Goal: Task Accomplishment & Management: Manage account settings

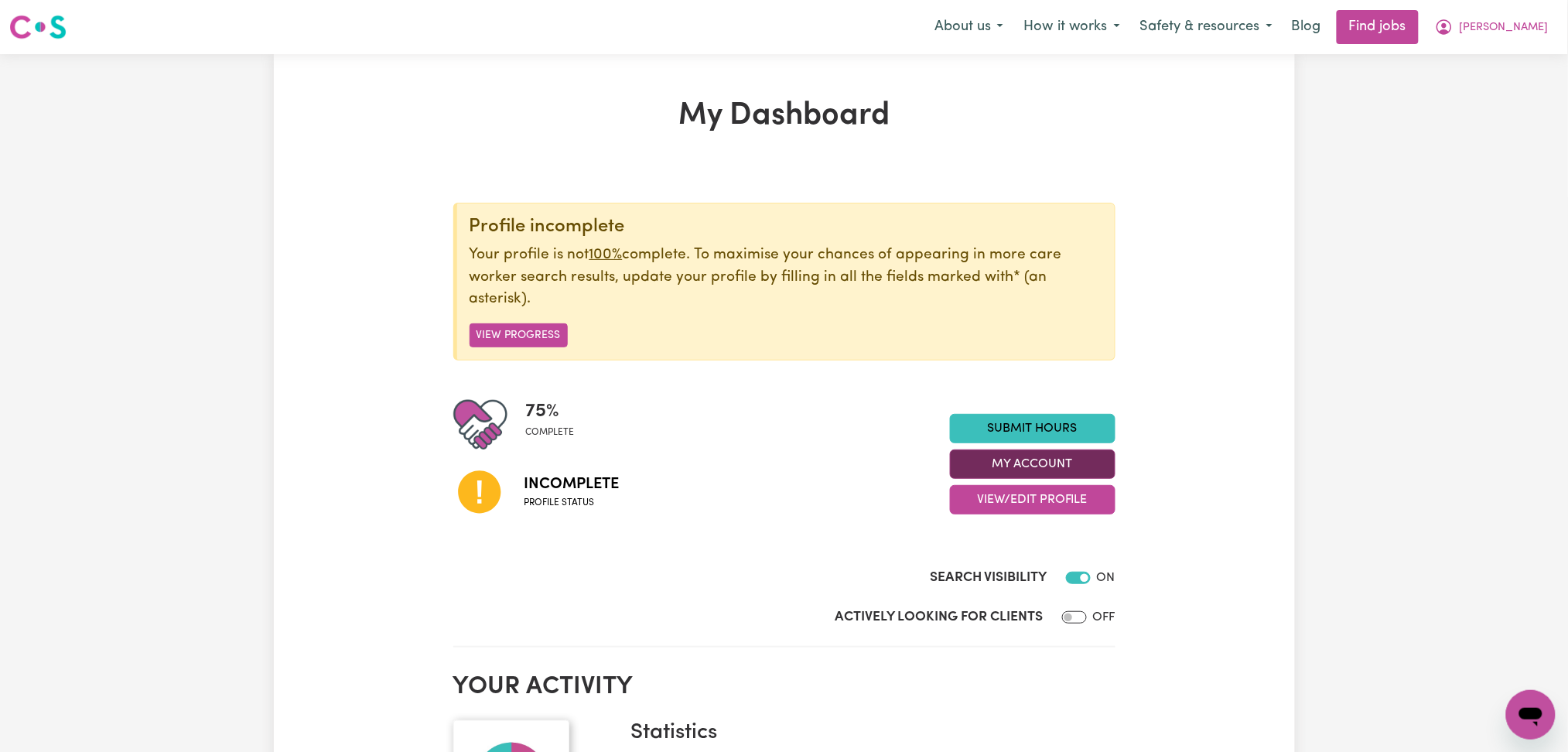
scroll to position [103, 0]
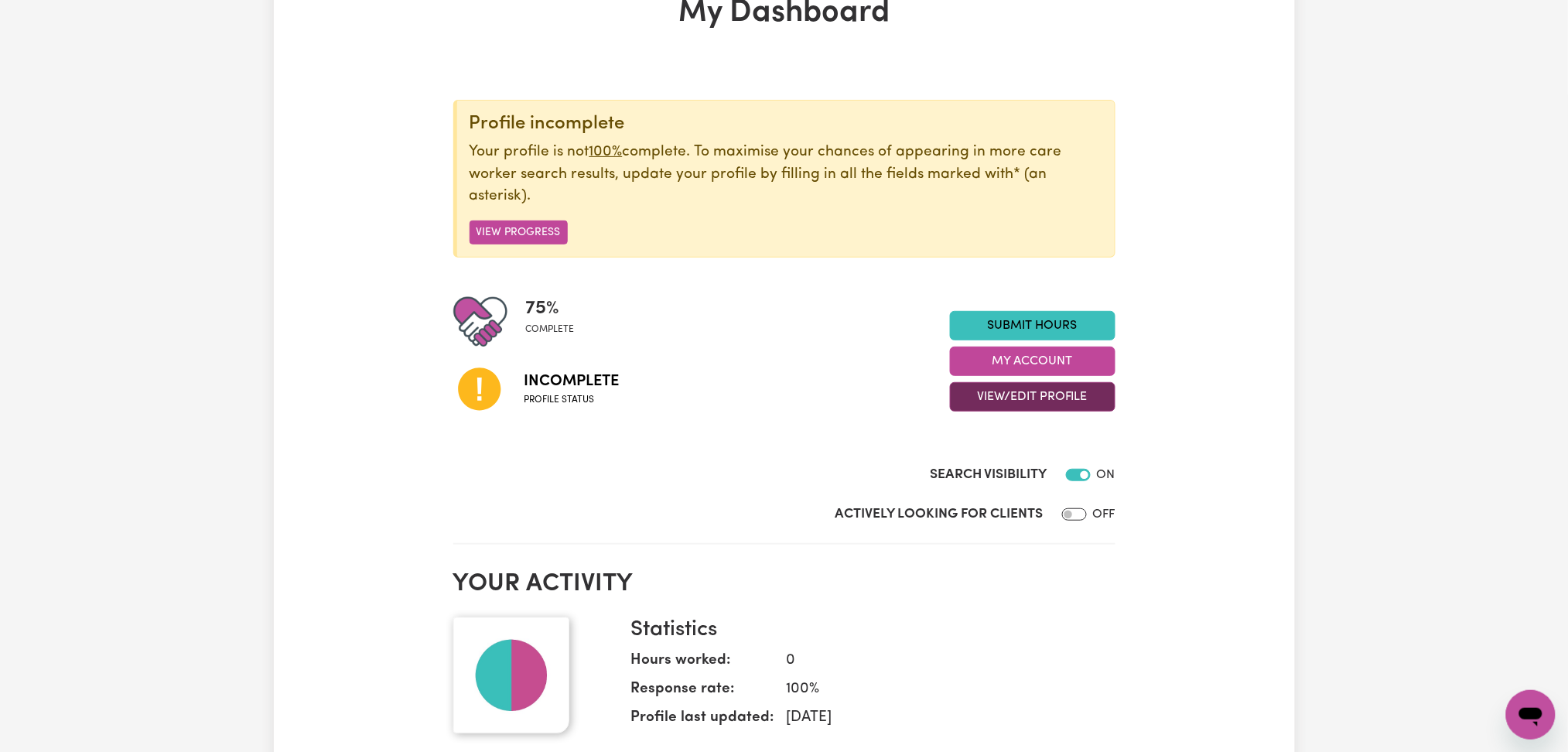
drag, startPoint x: 998, startPoint y: 395, endPoint x: 998, endPoint y: 405, distance: 10.0
click at [998, 405] on button "View/Edit Profile" at bounding box center [1032, 397] width 166 height 30
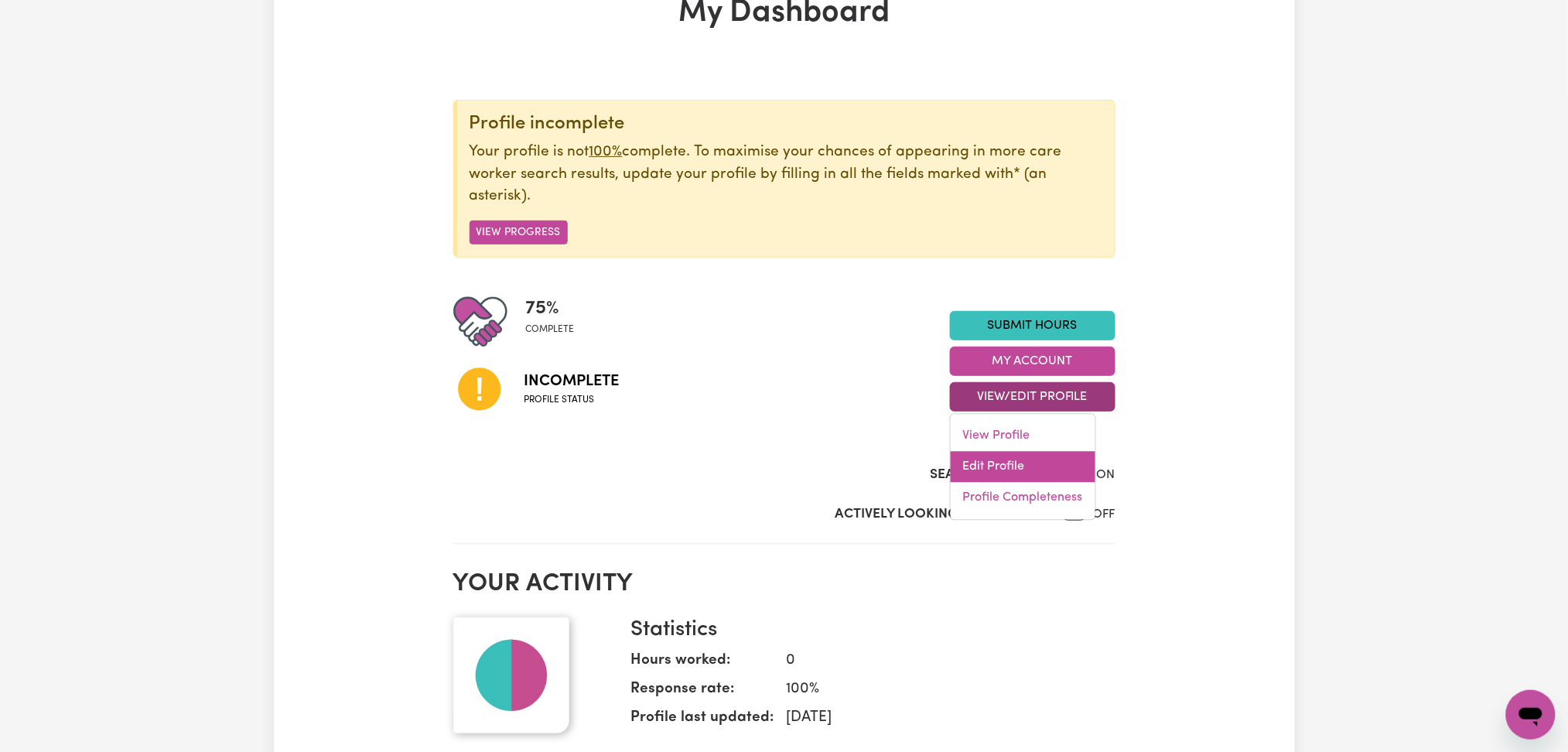
click at [989, 457] on link "Edit Profile" at bounding box center [1023, 467] width 144 height 31
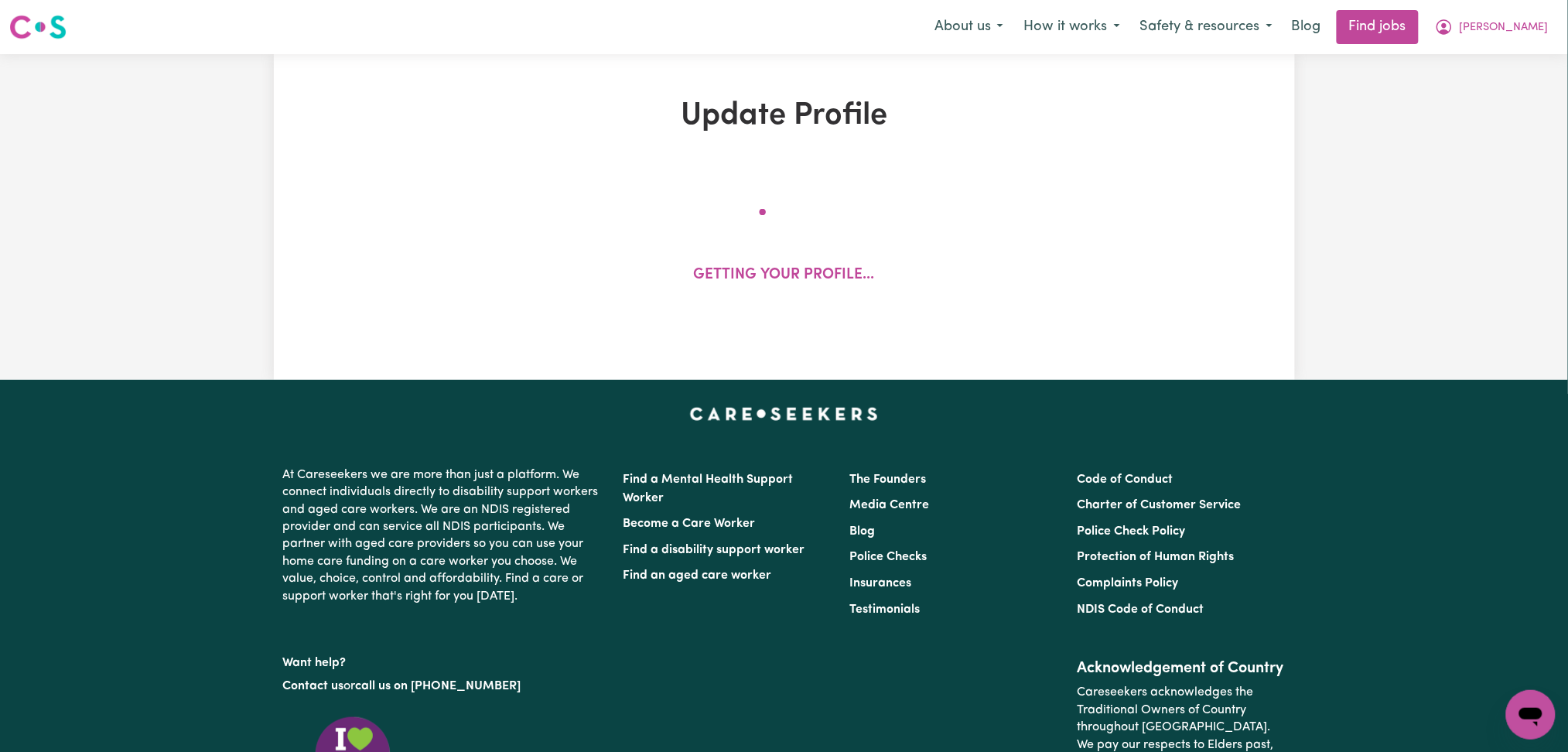
select select "[DEMOGRAPHIC_DATA]"
select select "[DEMOGRAPHIC_DATA] Citizen"
select select "Studying a healthcare related degree or qualification"
select select "70"
select select "95"
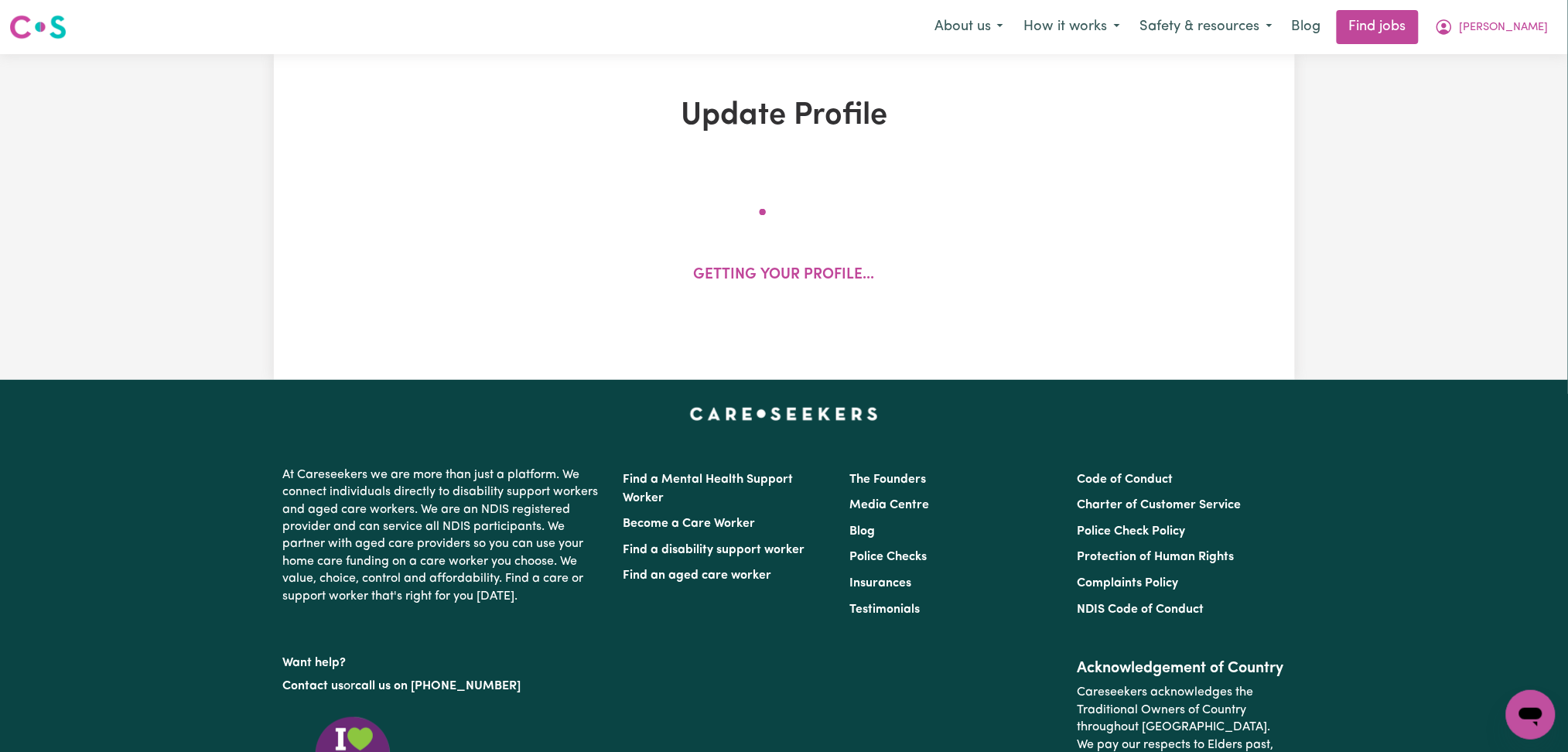
select select "125"
select select "150"
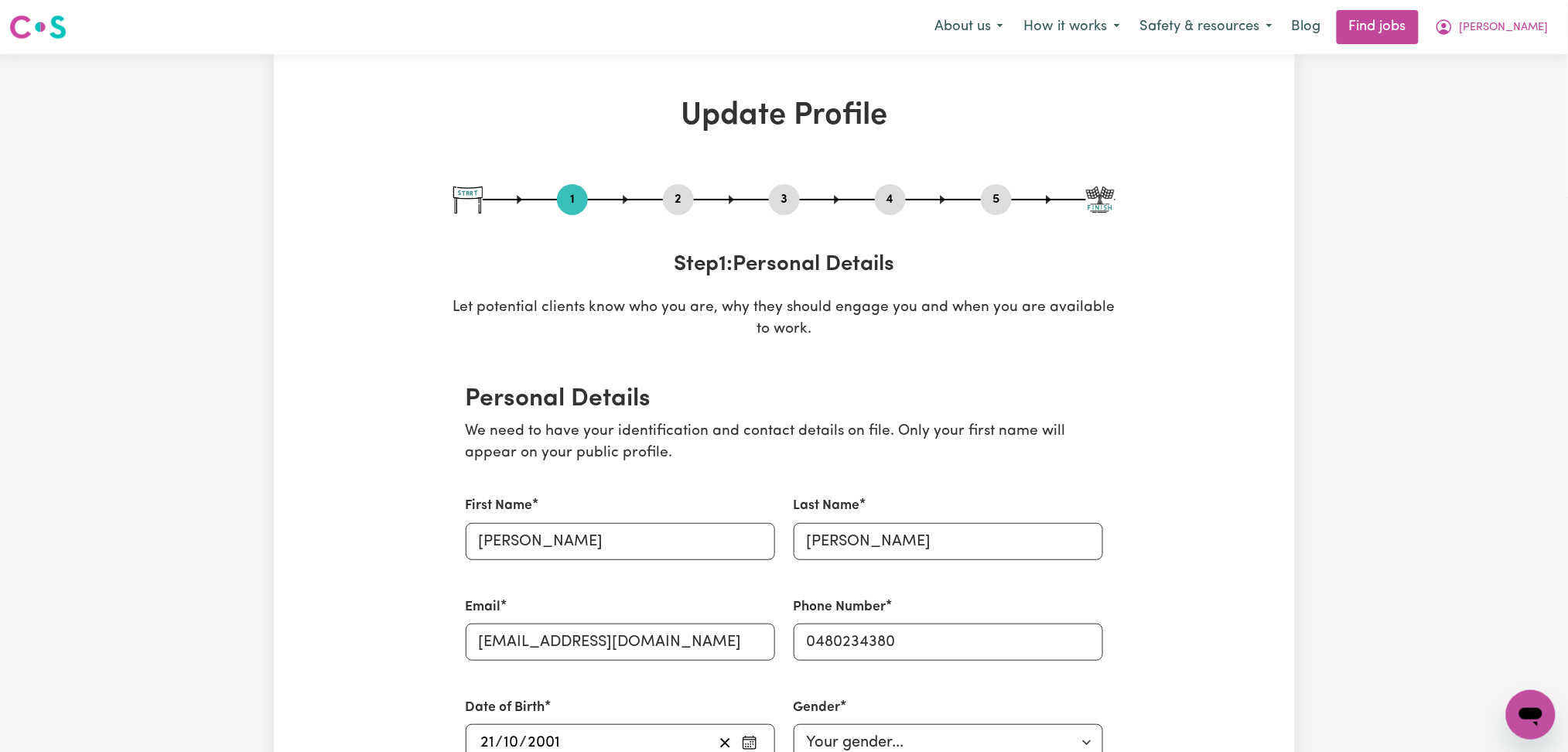
click at [674, 203] on button "2" at bounding box center [678, 200] width 31 height 20
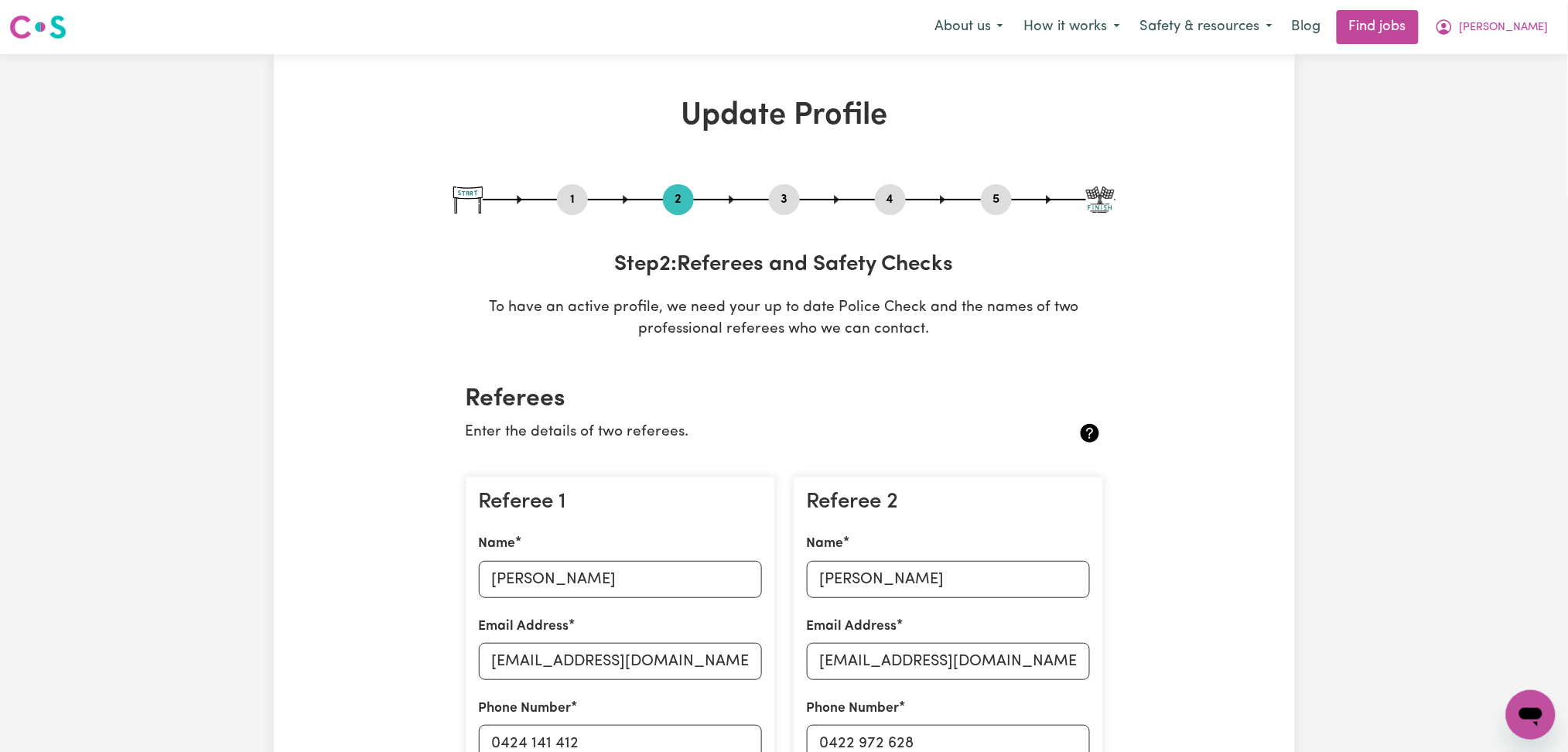
scroll to position [206, 0]
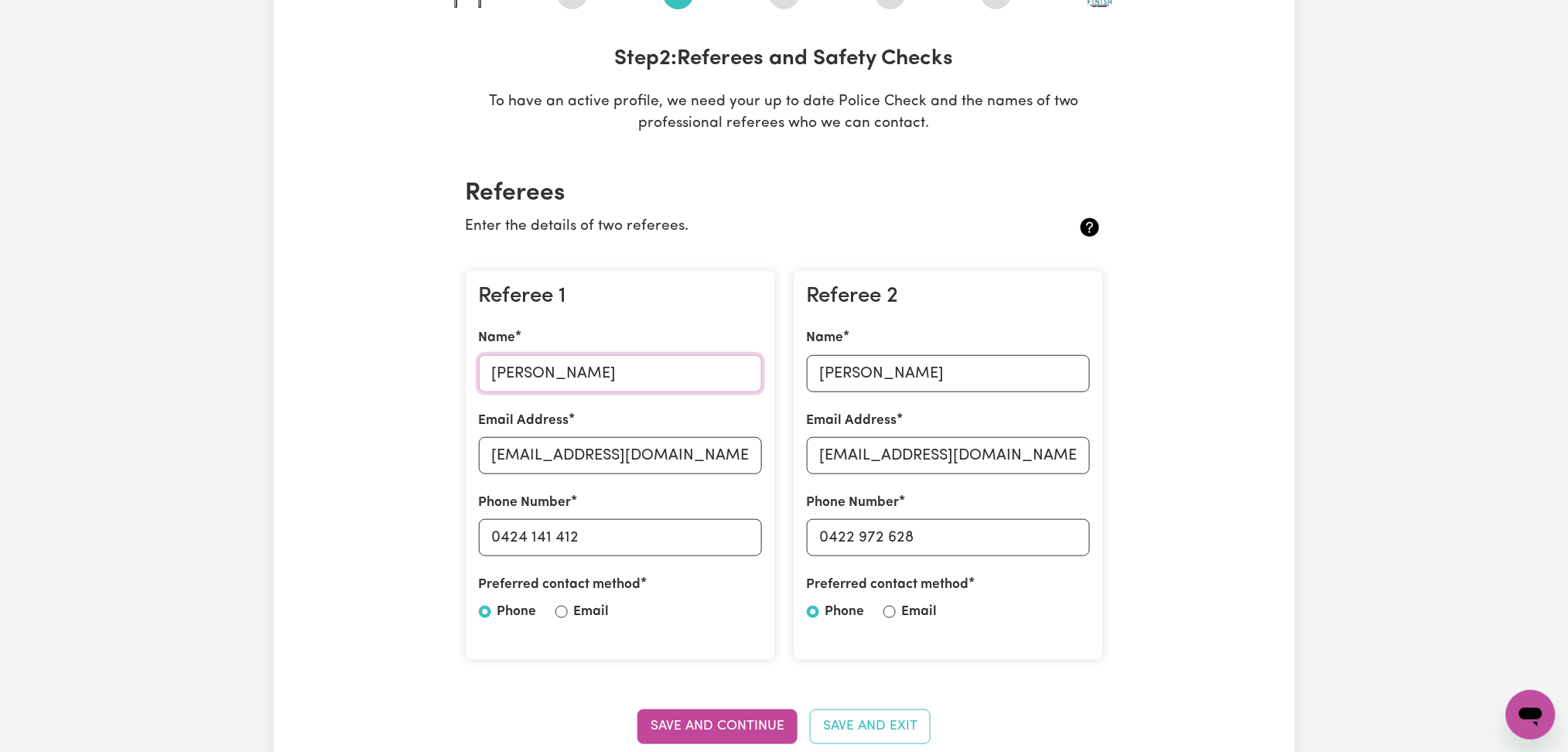
click at [540, 387] on input "[PERSON_NAME]" at bounding box center [620, 374] width 283 height 37
click at [612, 450] on input "[EMAIL_ADDRESS][DOMAIN_NAME]" at bounding box center [620, 455] width 283 height 37
drag, startPoint x: 502, startPoint y: 532, endPoint x: 662, endPoint y: 531, distance: 160.0
click at [662, 531] on input "0424 141 412" at bounding box center [620, 538] width 283 height 37
click at [826, 375] on input "[PERSON_NAME]" at bounding box center [948, 374] width 283 height 37
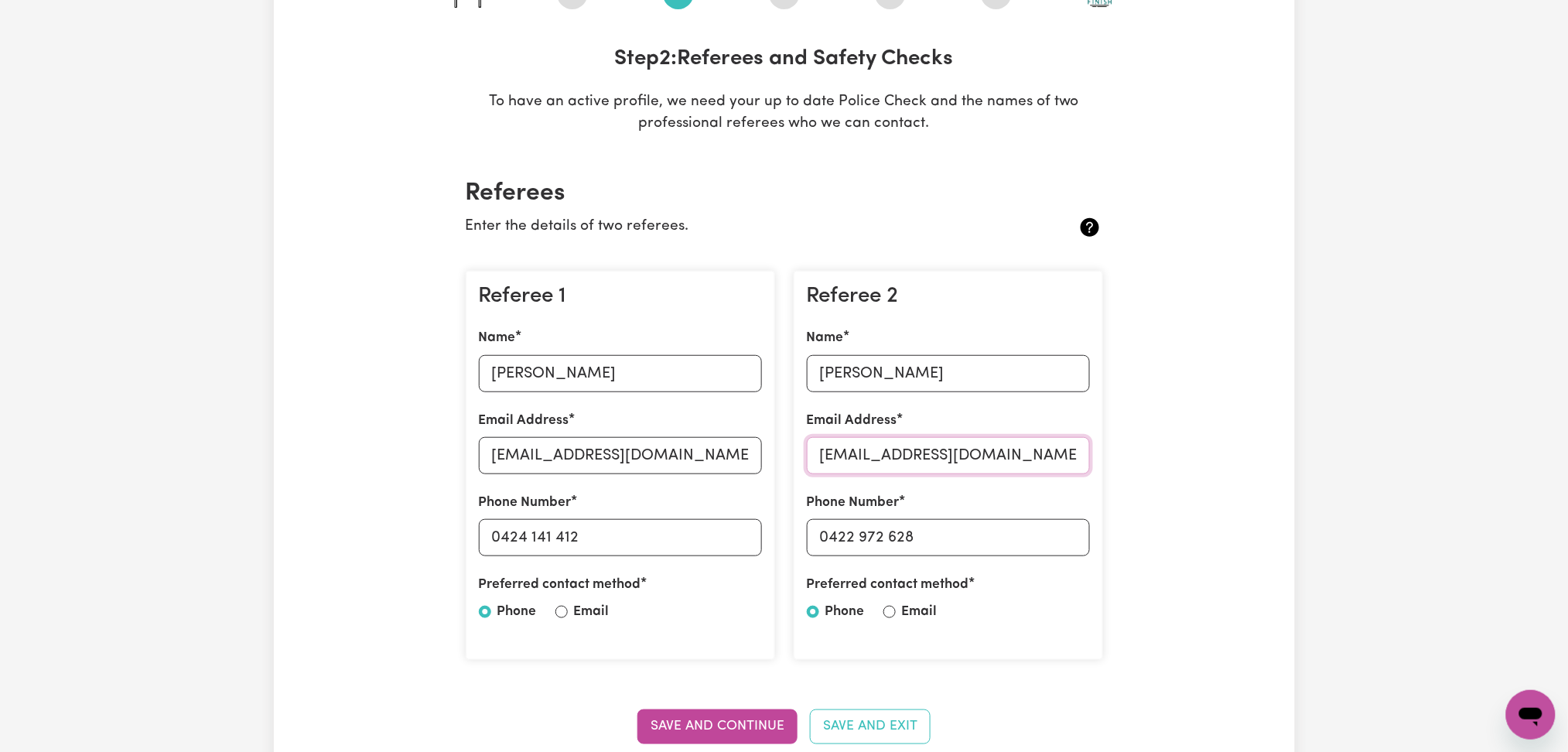
click at [818, 447] on input "[EMAIL_ADDRESS][DOMAIN_NAME]" at bounding box center [948, 455] width 283 height 37
click at [822, 539] on input "0422 972 628" at bounding box center [948, 538] width 283 height 37
drag, startPoint x: 826, startPoint y: 535, endPoint x: 1129, endPoint y: 536, distance: 303.0
drag, startPoint x: 635, startPoint y: 224, endPoint x: 640, endPoint y: 241, distance: 17.7
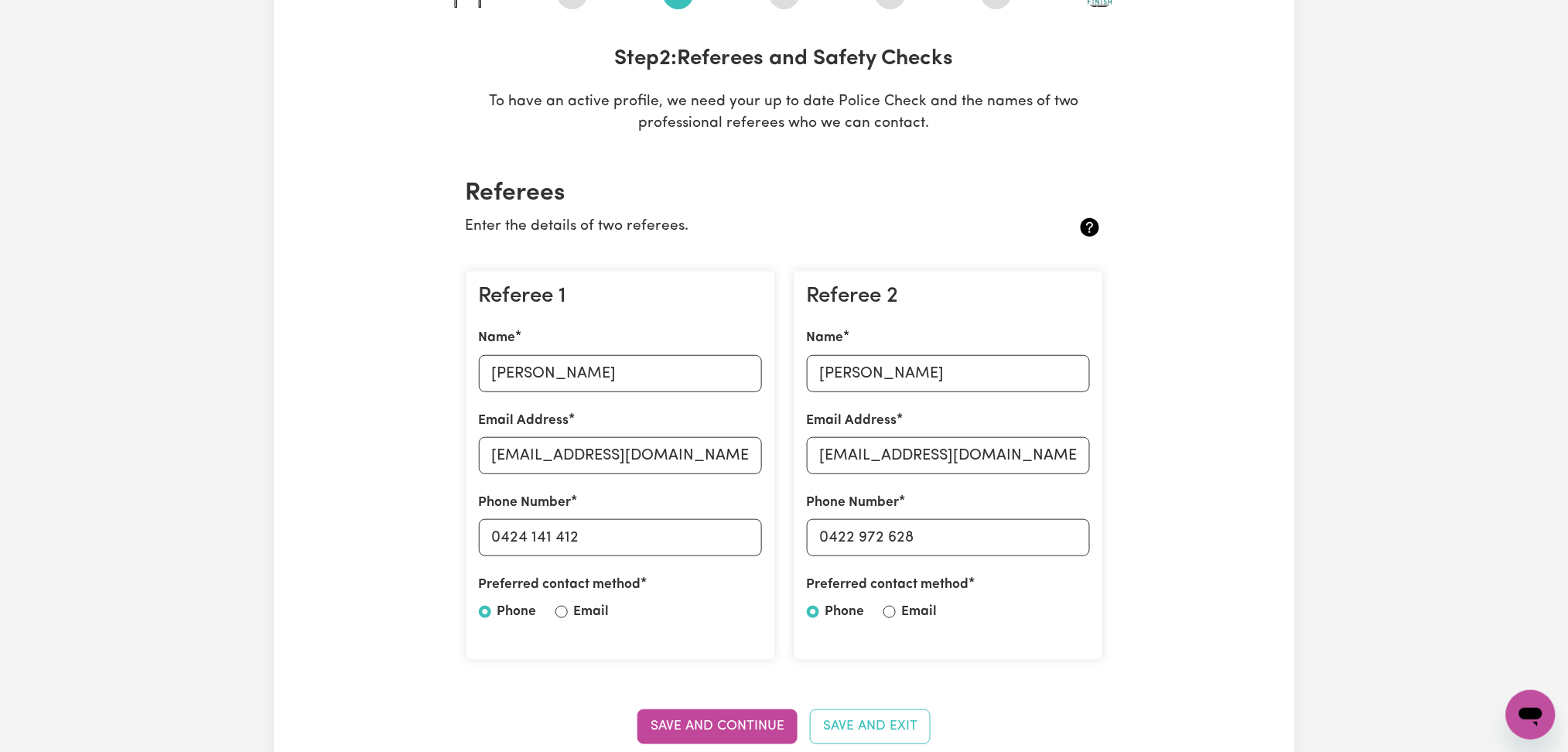
click at [635, 223] on p "Enter the details of two referees." at bounding box center [731, 227] width 532 height 22
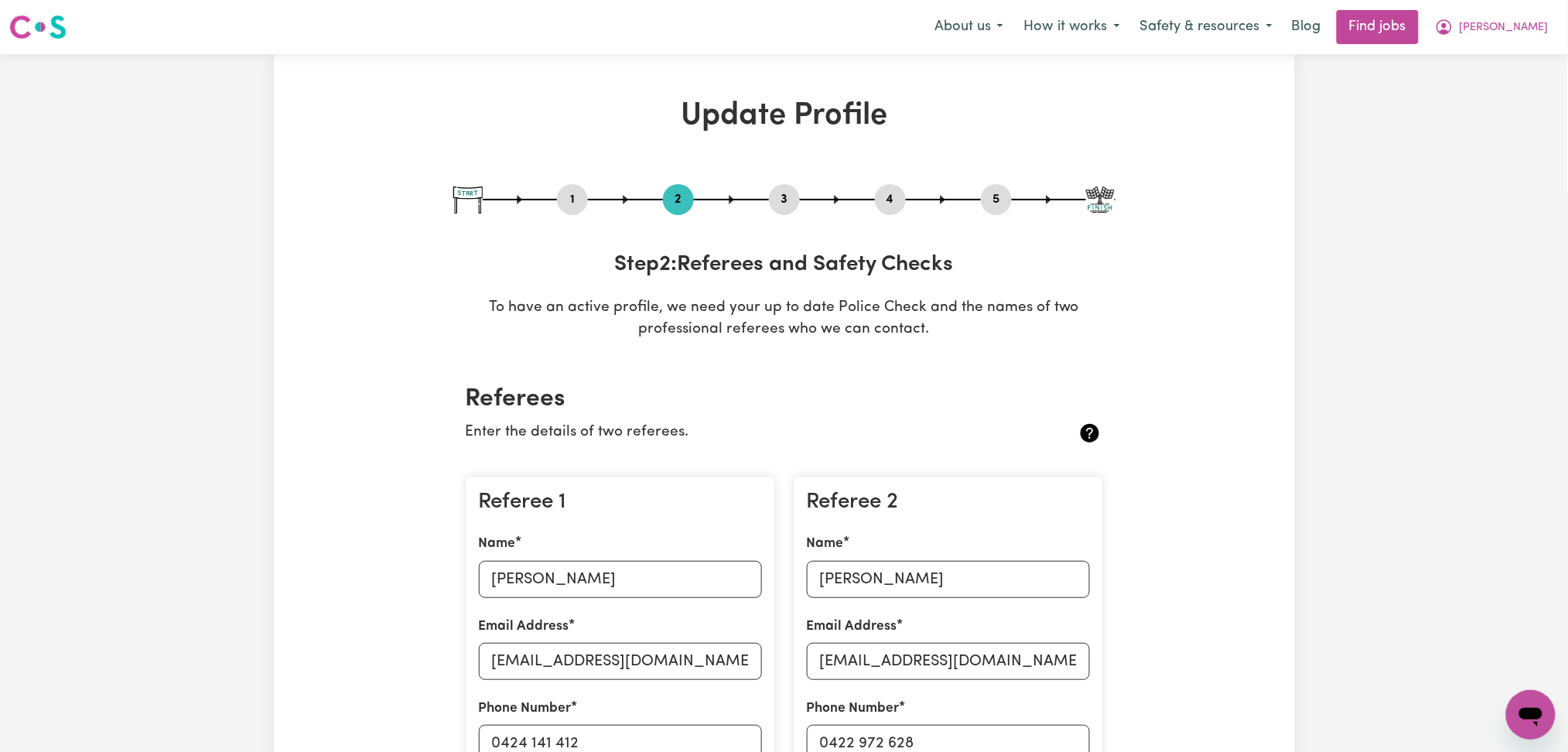
drag, startPoint x: 887, startPoint y: 202, endPoint x: 940, endPoint y: 204, distance: 53.0
click at [888, 203] on button "4" at bounding box center [890, 200] width 31 height 20
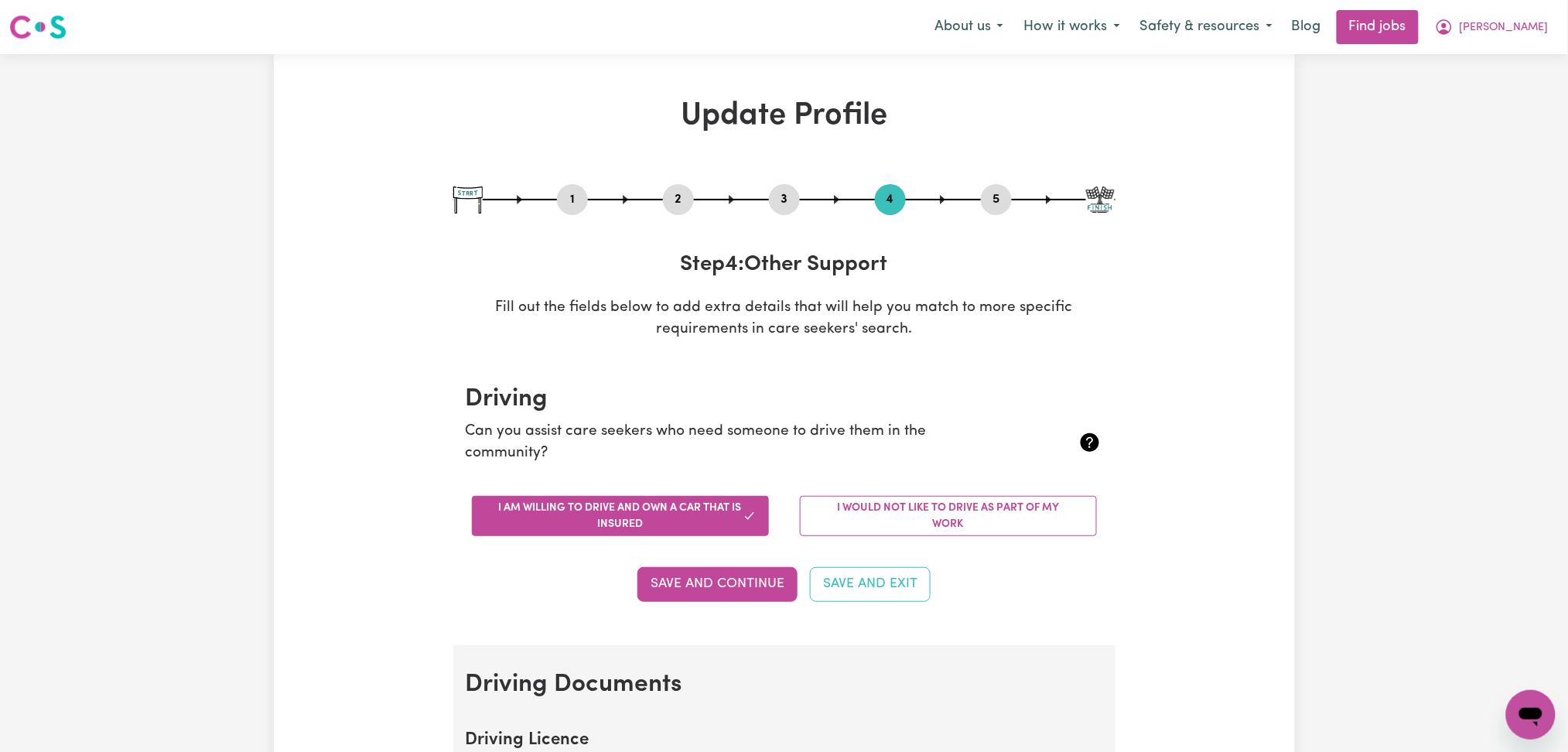
drag, startPoint x: 991, startPoint y: 199, endPoint x: 898, endPoint y: 267, distance: 115.2
click at [989, 203] on button "5" at bounding box center [996, 200] width 31 height 20
select select "I am providing services privately on my own"
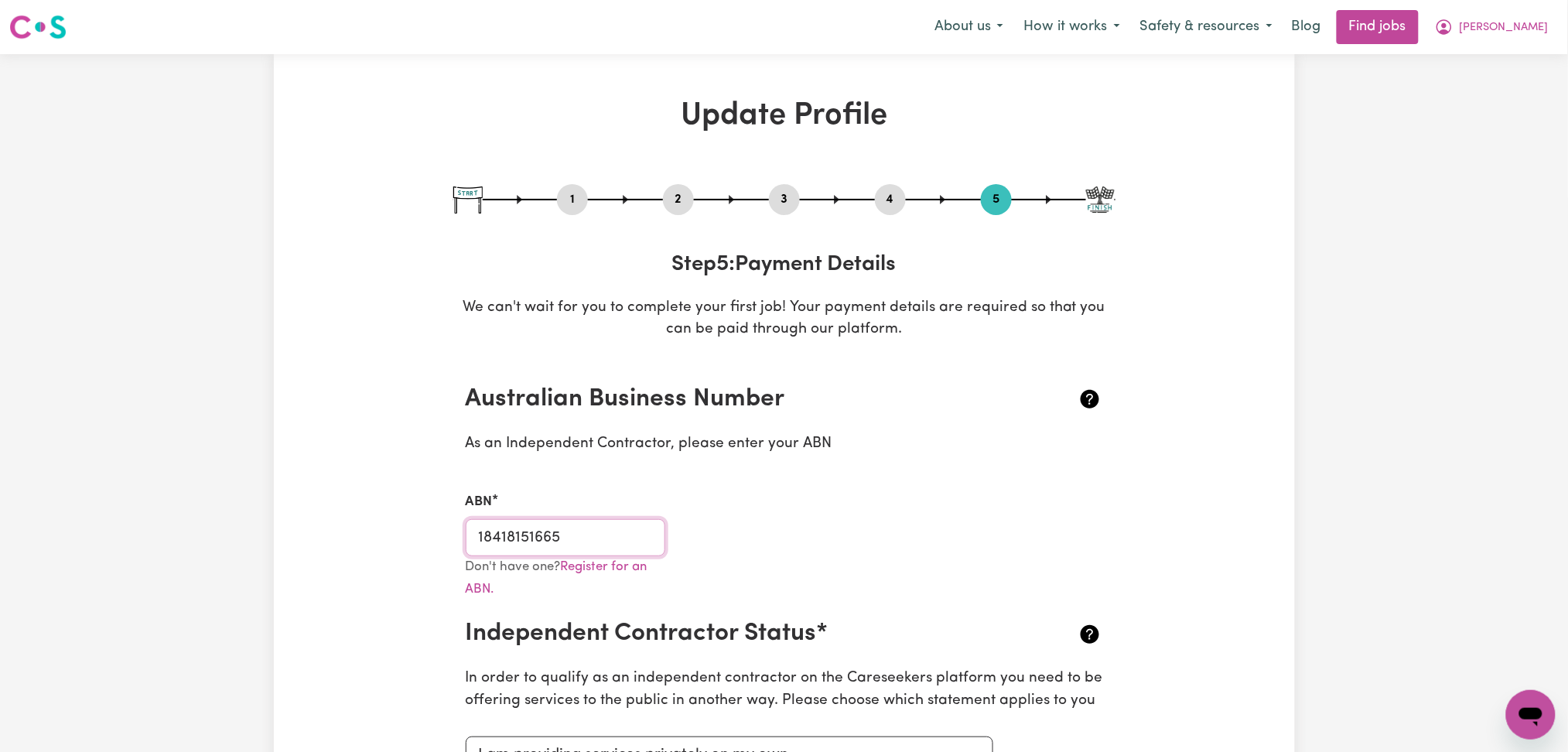
click at [556, 546] on input "18418151665" at bounding box center [566, 538] width 200 height 37
click at [682, 203] on button "2" at bounding box center [678, 200] width 31 height 20
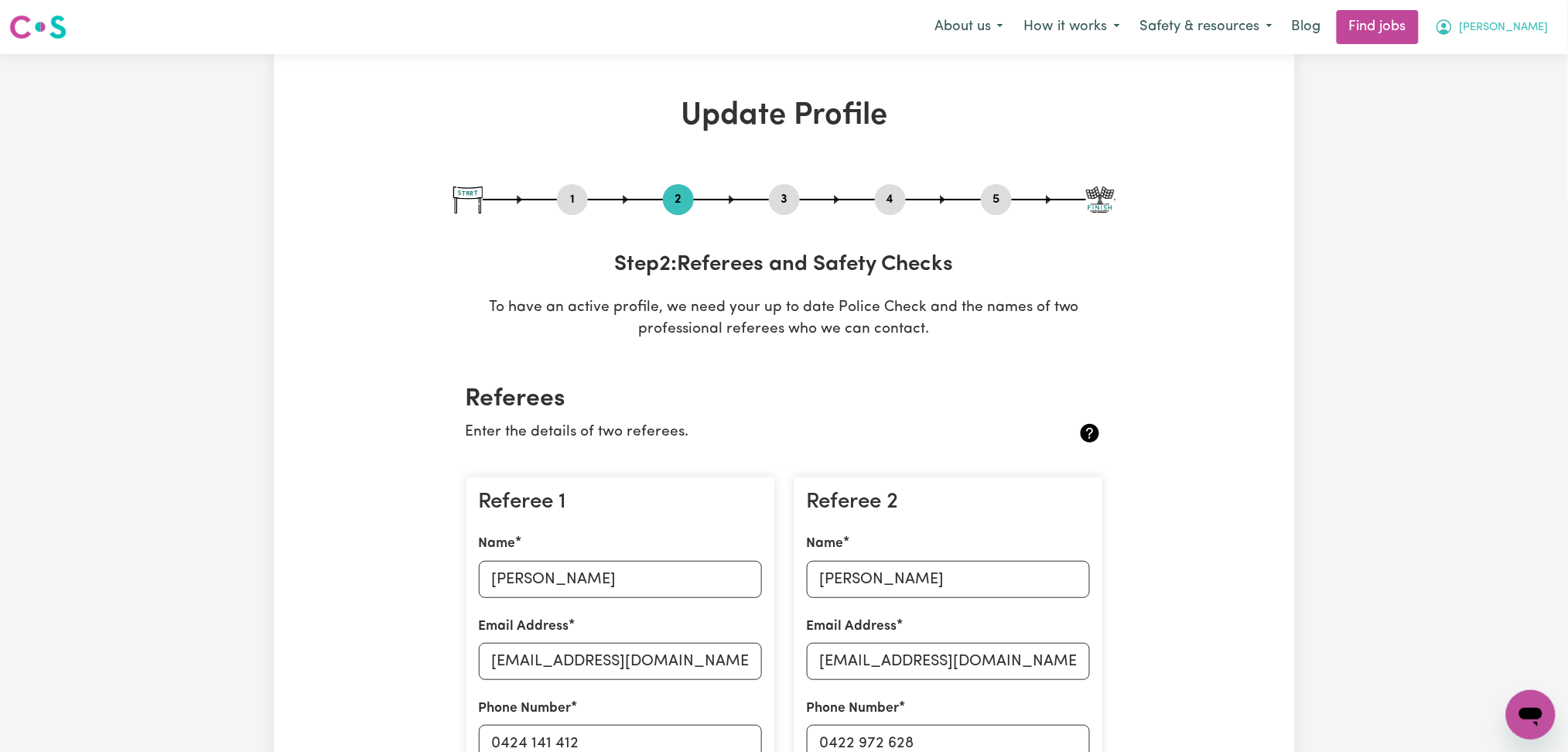
drag, startPoint x: 1515, startPoint y: 21, endPoint x: 1525, endPoint y: 39, distance: 20.6
click at [1525, 39] on button "[PERSON_NAME]" at bounding box center [1492, 27] width 134 height 32
click at [1502, 116] on link "Logout" at bounding box center [1497, 118] width 122 height 30
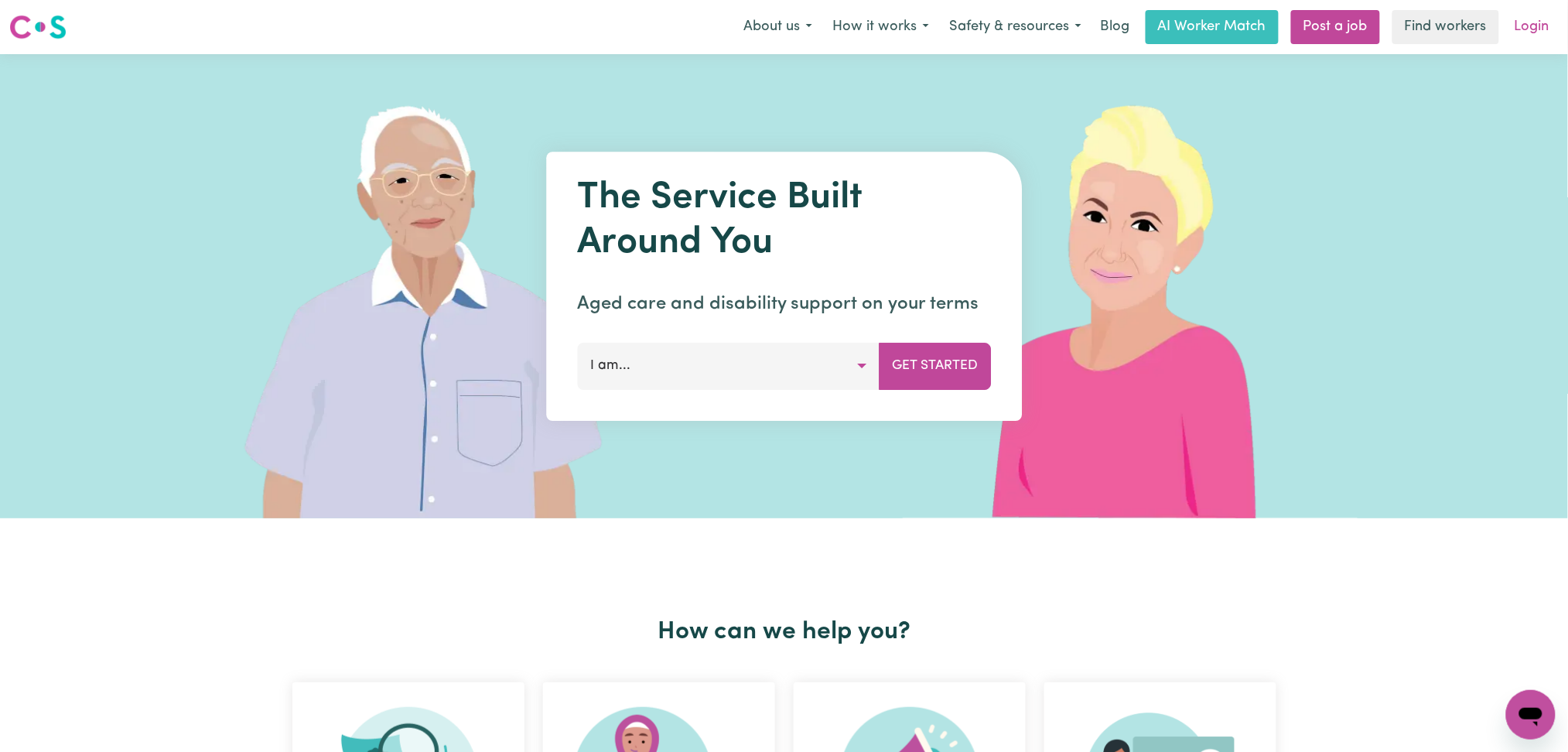
click at [1542, 22] on link "Login" at bounding box center [1531, 27] width 54 height 34
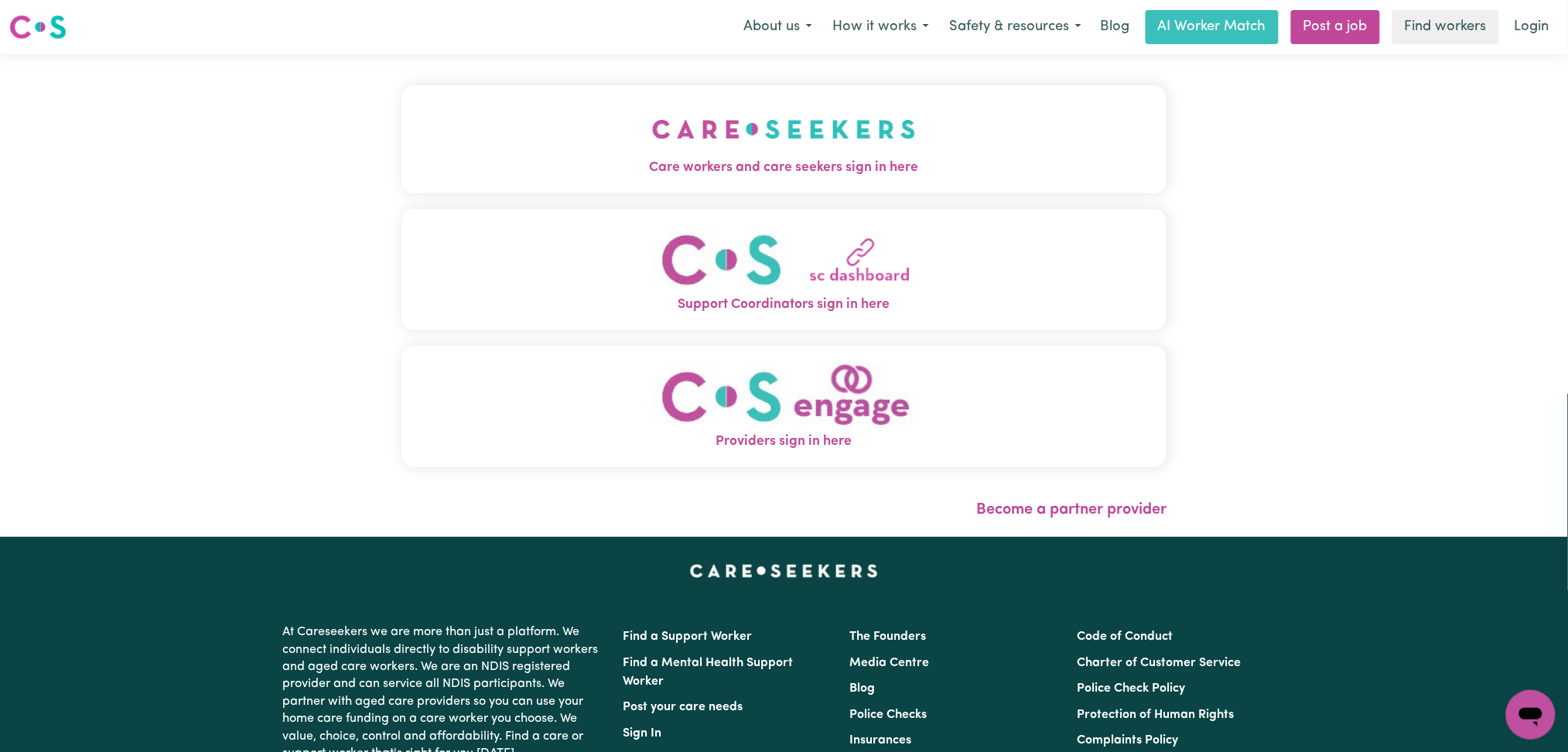
click at [646, 131] on button "Care workers and care seekers sign in here" at bounding box center [784, 139] width 765 height 108
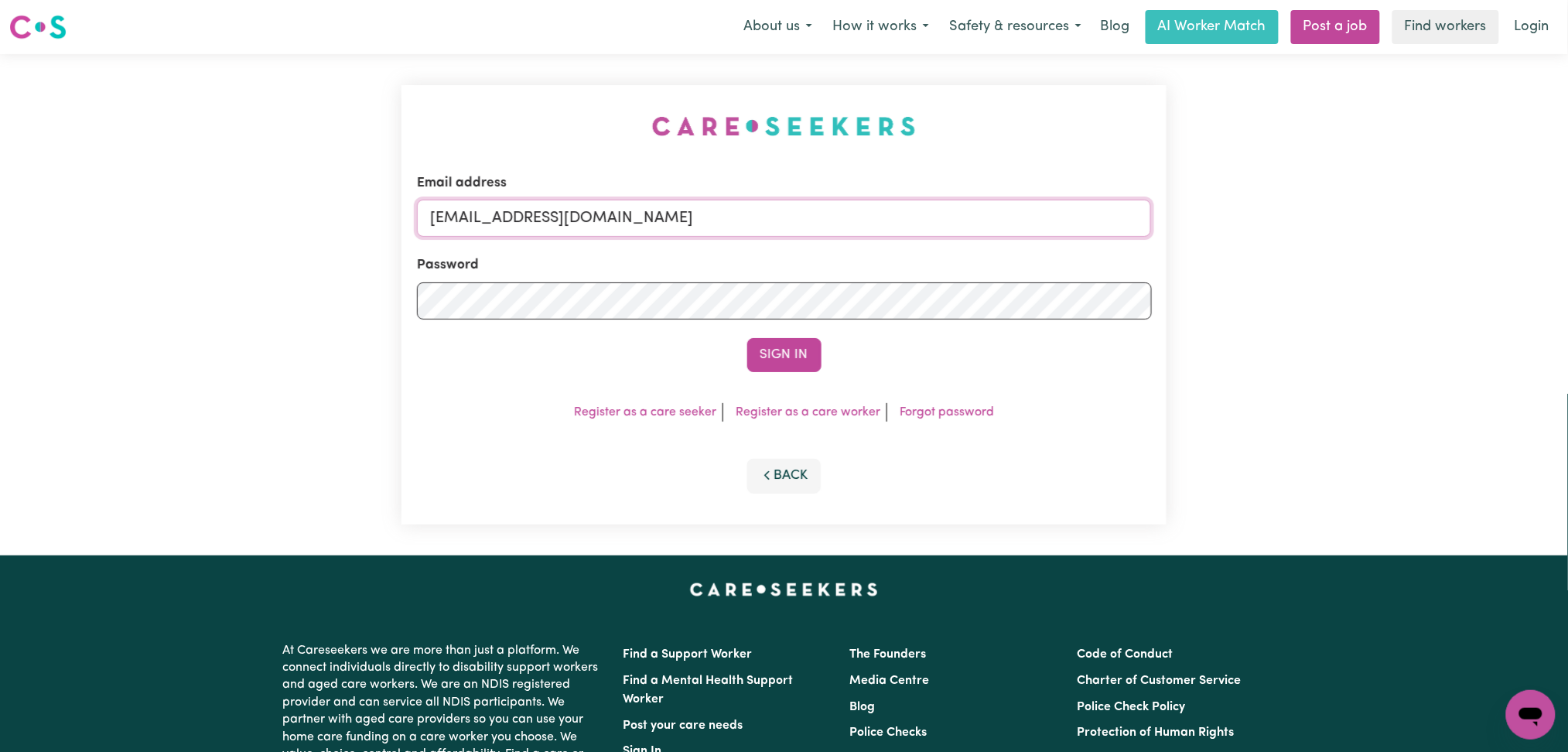
click at [640, 223] on input "[EMAIL_ADDRESS][DOMAIN_NAME]" at bounding box center [784, 218] width 735 height 37
drag, startPoint x: 512, startPoint y: 223, endPoint x: 861, endPoint y: 223, distance: 349.0
click at [861, 223] on input "Superuser~[EMAIL_ADDRESS][DOMAIN_NAME]" at bounding box center [784, 218] width 735 height 37
type input "Superuser~[EMAIL_ADDRESS][DOMAIN_NAME]"
click at [765, 350] on button "Sign In" at bounding box center [784, 355] width 74 height 34
